Goal: Task Accomplishment & Management: Use online tool/utility

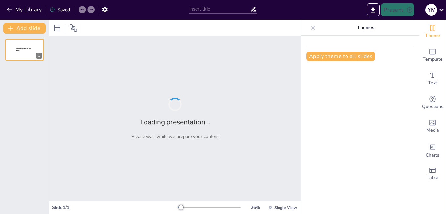
type input "Ley 1989 de 2019: Un Marco Normativo Actualizado"
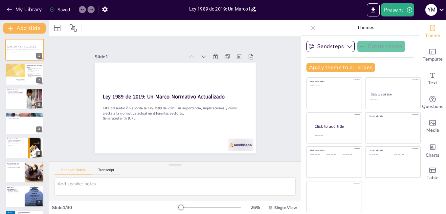
checkbox input "true"
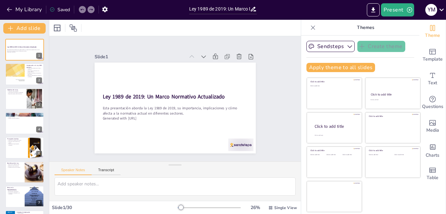
checkbox input "true"
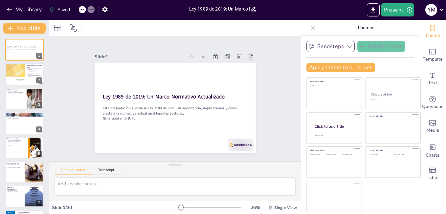
checkbox input "true"
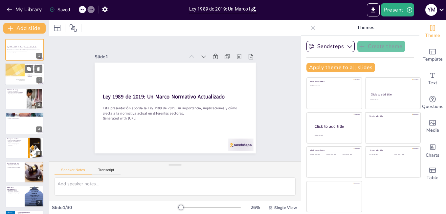
checkbox input "true"
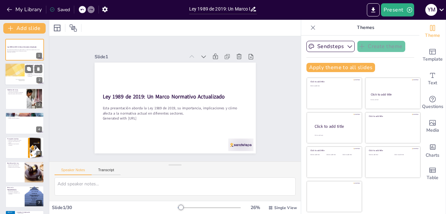
checkbox input "true"
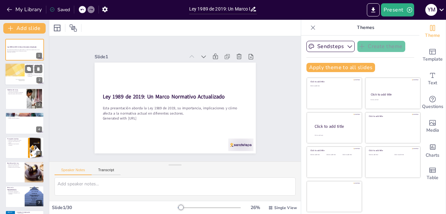
checkbox input "true"
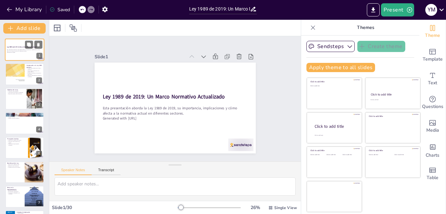
checkbox input "true"
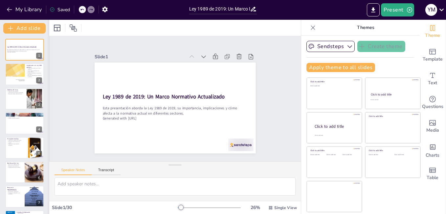
checkbox input "true"
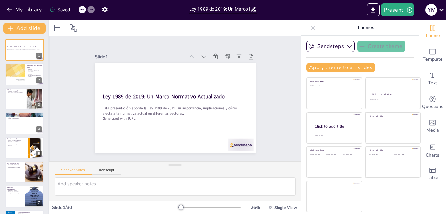
checkbox input "true"
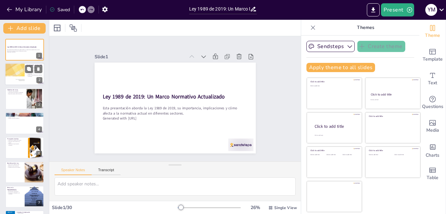
checkbox input "true"
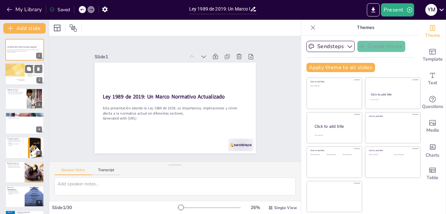
click at [14, 77] on div at bounding box center [14, 74] width 35 height 22
type textarea "Lo ipsumdolorsit ame conse adipiscin el seddoei te in utlab etd magnaaliqu enim…"
checkbox input "true"
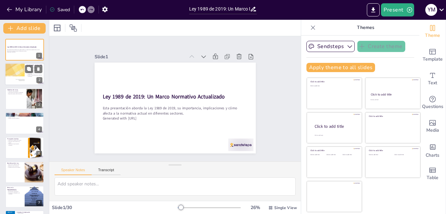
checkbox input "true"
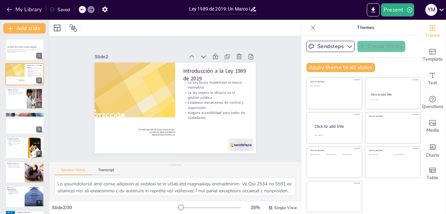
checkbox input "true"
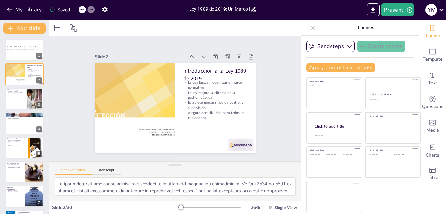
checkbox input "true"
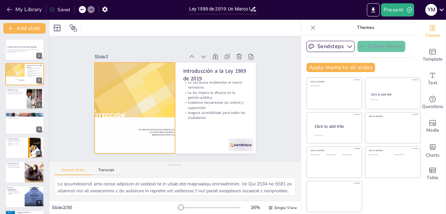
checkbox input "true"
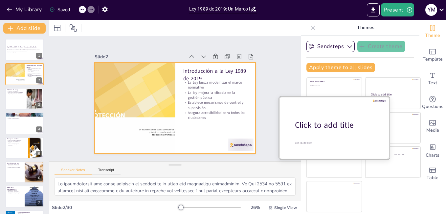
checkbox input "true"
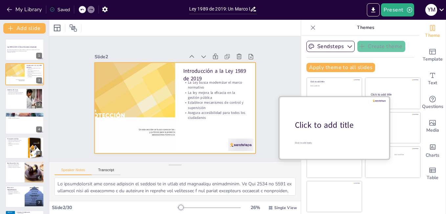
checkbox input "true"
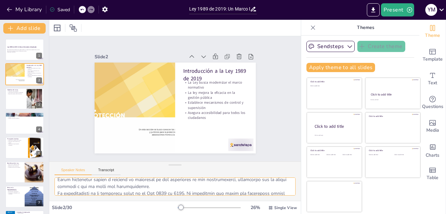
scroll to position [64, 0]
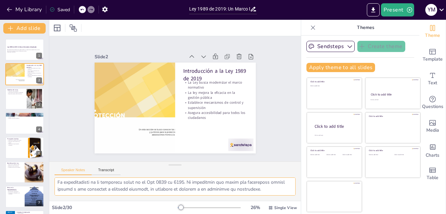
checkbox input "true"
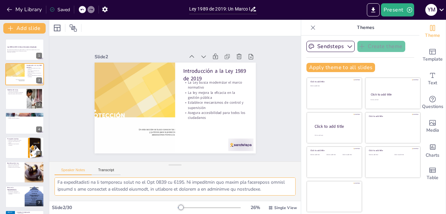
checkbox input "true"
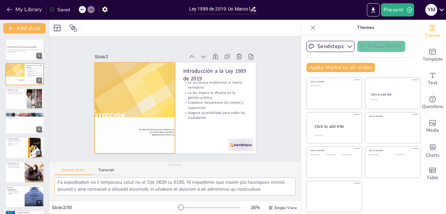
checkbox input "true"
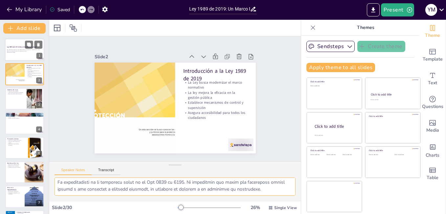
checkbox input "true"
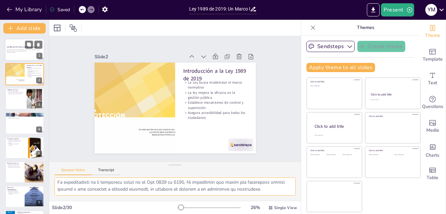
click at [16, 45] on div at bounding box center [24, 49] width 39 height 22
checkbox input "true"
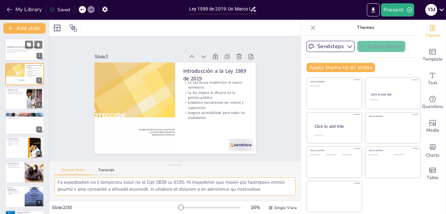
checkbox input "true"
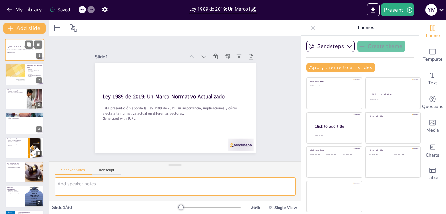
scroll to position [0, 0]
checkbox input "true"
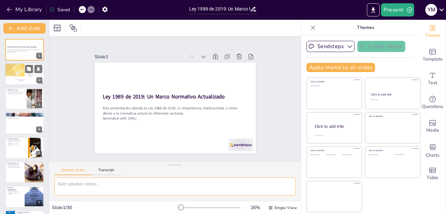
checkbox input "true"
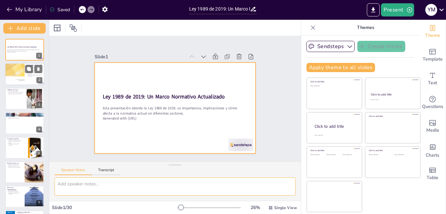
checkbox input "true"
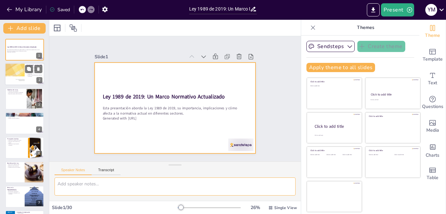
checkbox input "true"
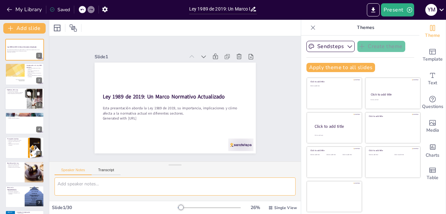
checkbox input "true"
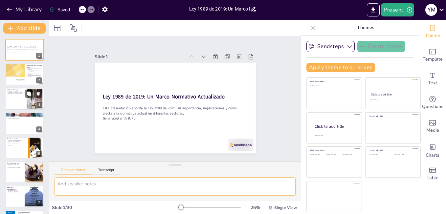
checkbox input "true"
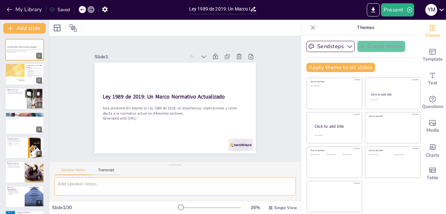
click at [12, 94] on p "Mejora de procesos administrativos" at bounding box center [16, 93] width 18 height 1
type textarea "La promoción de la igualdad es uno de los pilares fundamentales de la Ley 1989 …"
checkbox input "true"
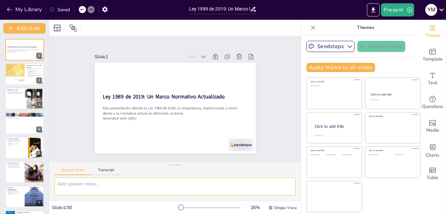
checkbox input "true"
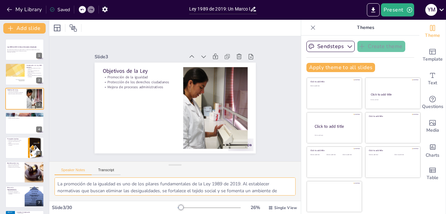
checkbox input "true"
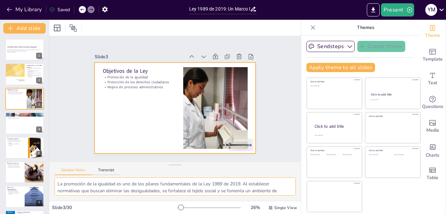
checkbox input "true"
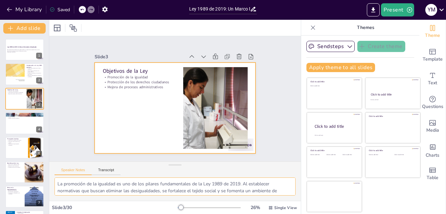
checkbox input "true"
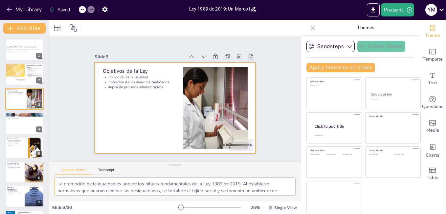
checkbox input "true"
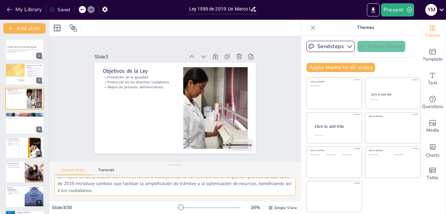
scroll to position [50, 0]
checkbox input "true"
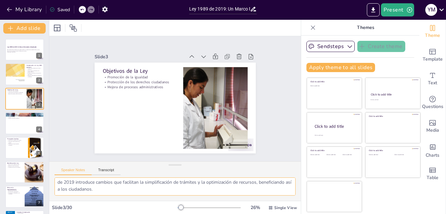
checkbox input "true"
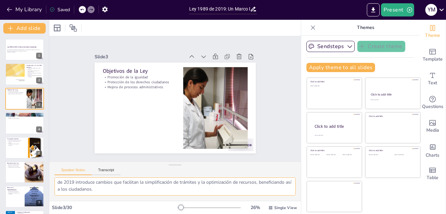
checkbox input "true"
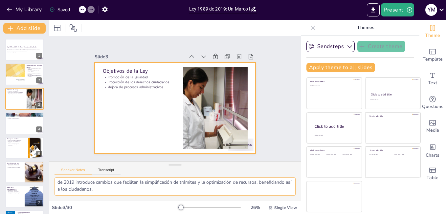
checkbox input "true"
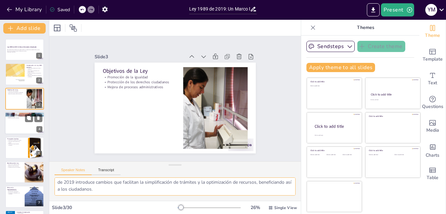
checkbox input "true"
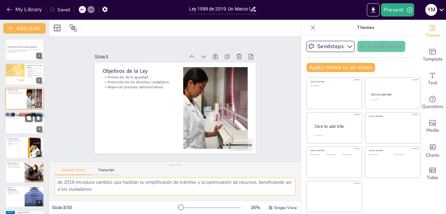
checkbox input "true"
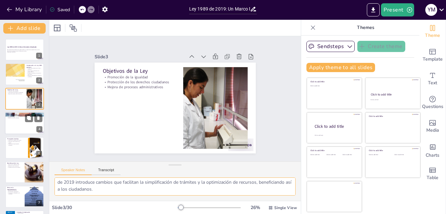
click at [11, 127] on div at bounding box center [24, 123] width 39 height 22
type textarea "El impacto en la educación es uno de los aspectos más relevantes de la Ley 1989…"
checkbox input "true"
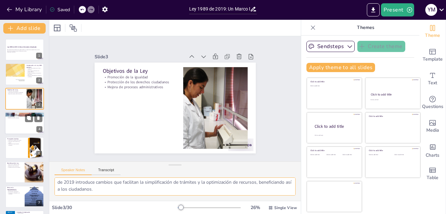
checkbox input "true"
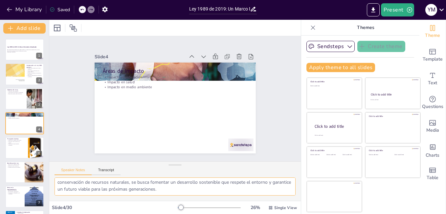
checkbox input "true"
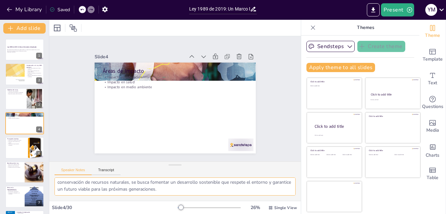
checkbox input "true"
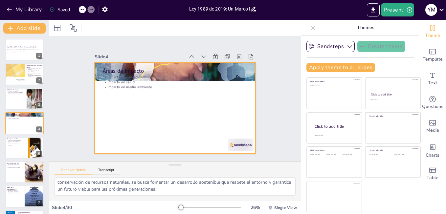
click at [115, 89] on div at bounding box center [174, 107] width 170 height 107
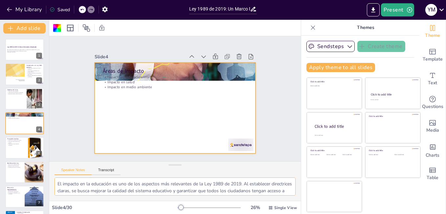
scroll to position [13, 0]
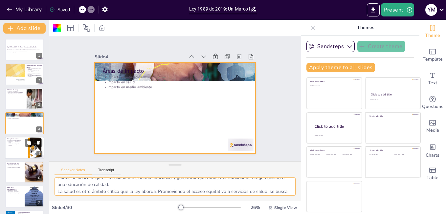
click at [10, 146] on div at bounding box center [24, 147] width 39 height 22
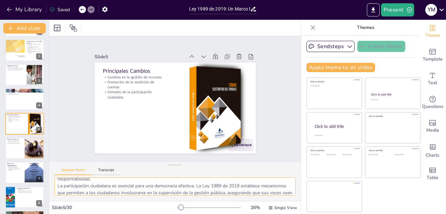
scroll to position [50, 0]
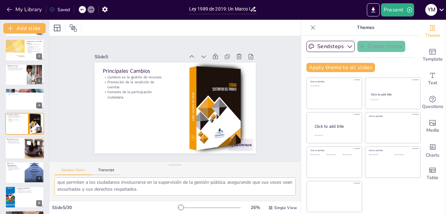
click at [12, 142] on p "Fortalecimiento de la confianza" at bounding box center [15, 142] width 16 height 1
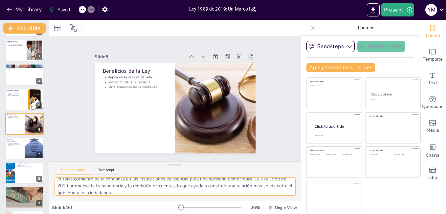
scroll to position [43, 0]
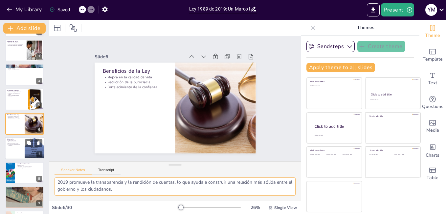
click at [20, 147] on div at bounding box center [24, 148] width 39 height 22
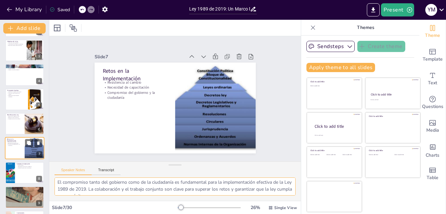
scroll to position [73, 0]
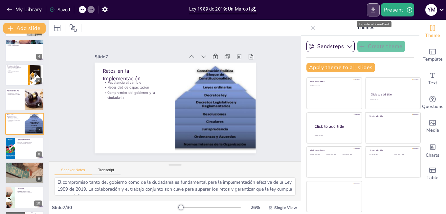
click at [374, 8] on icon "Export to PowerPoint" at bounding box center [373, 9] width 4 height 5
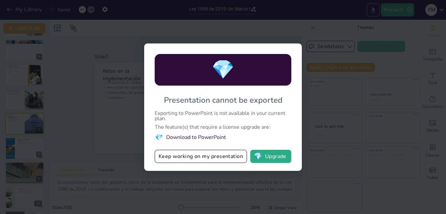
click at [374, 8] on div "💎 Presentation cannot be exported Exporting to PowerPoint is not available in y…" at bounding box center [223, 107] width 446 height 214
click at [253, 23] on div "💎 Presentation cannot be exported Exporting to PowerPoint is not available in y…" at bounding box center [223, 107] width 446 height 214
click at [208, 156] on button "Keep working on my presentation" at bounding box center [201, 155] width 92 height 13
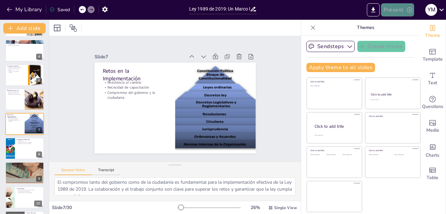
click at [393, 6] on button "Present" at bounding box center [397, 9] width 33 height 13
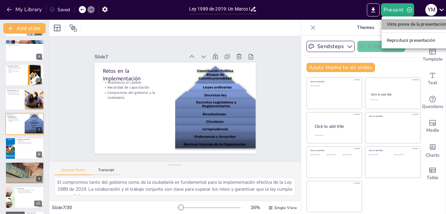
click at [404, 22] on li "Vista previa de la presentación" at bounding box center [417, 24] width 70 height 11
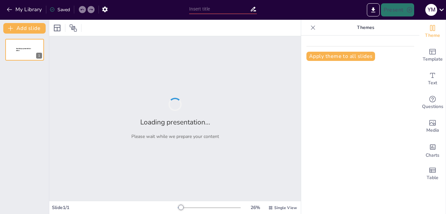
type input "Ley 1989 de 2019: Un Marco Normativo Actualizado"
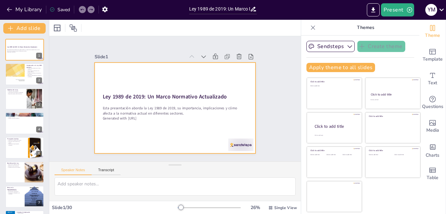
checkbox input "true"
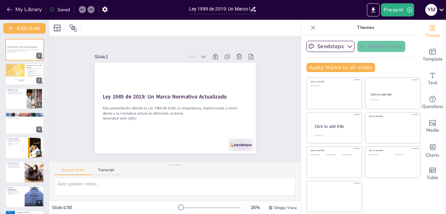
checkbox input "true"
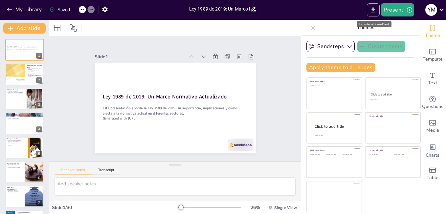
click at [369, 12] on button "Export to PowerPoint" at bounding box center [373, 9] width 13 height 13
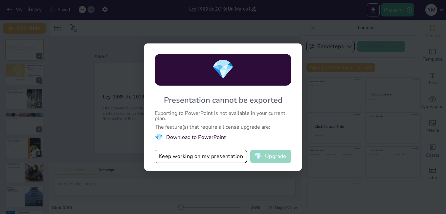
click at [274, 160] on button "💎 Upgrade" at bounding box center [270, 155] width 41 height 13
checkbox input "true"
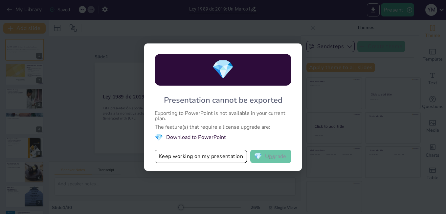
checkbox input "true"
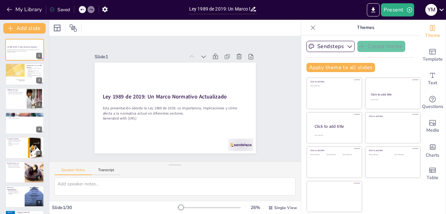
click at [441, 11] on icon at bounding box center [441, 9] width 9 height 9
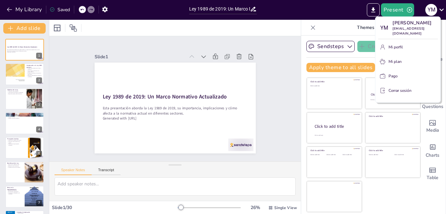
checkbox input "true"
